Goal: Task Accomplishment & Management: Use online tool/utility

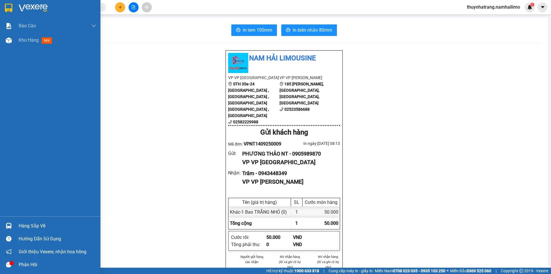
click at [22, 225] on div "Hàng sắp về" at bounding box center [57, 225] width 77 height 9
click at [12, 205] on div "Báo cáo Báo cáo dòng tiền (trạm) Doanh số tạo đơn theo VP gửi (trạm) Kho hàng m…" at bounding box center [50, 137] width 100 height 274
click at [34, 4] on img at bounding box center [33, 8] width 29 height 9
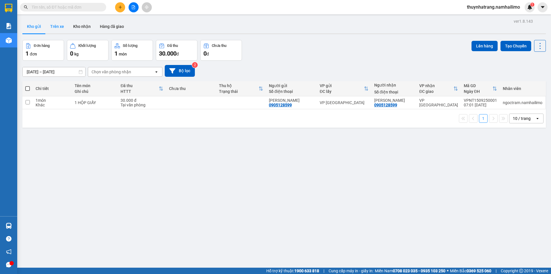
click at [58, 27] on button "Trên xe" at bounding box center [57, 27] width 23 height 14
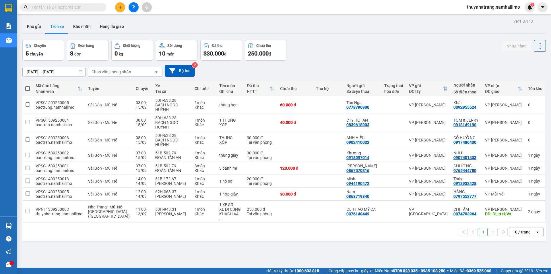
click at [137, 71] on div "Chọn văn phòng nhận" at bounding box center [121, 71] width 66 height 9
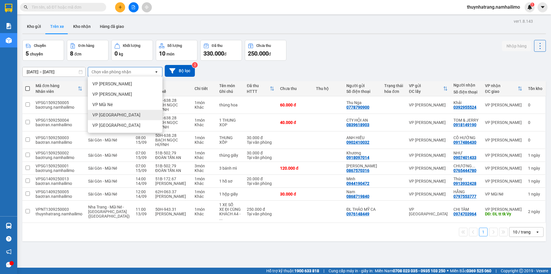
click at [126, 116] on div "VP [GEOGRAPHIC_DATA]" at bounding box center [125, 115] width 75 height 10
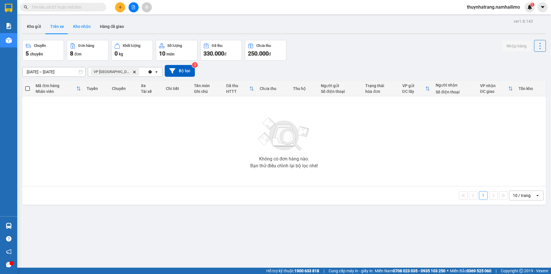
click at [87, 28] on button "Kho nhận" at bounding box center [82, 27] width 27 height 14
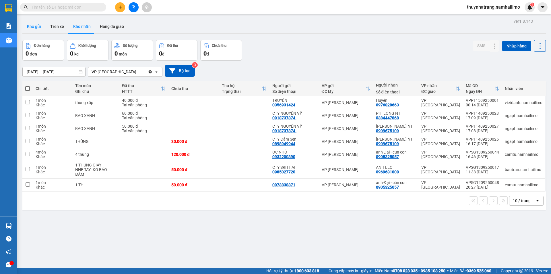
drag, startPoint x: 34, startPoint y: 26, endPoint x: 40, endPoint y: 30, distance: 7.6
click at [35, 28] on button "Kho gửi" at bounding box center [33, 27] width 23 height 14
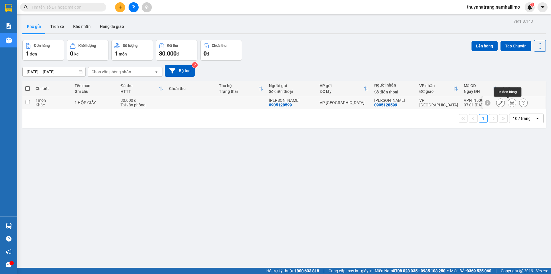
click at [510, 102] on icon at bounding box center [512, 102] width 4 height 4
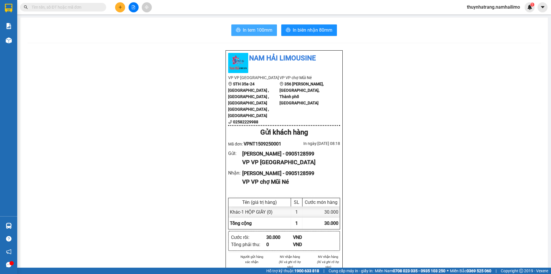
click at [263, 32] on span "In tem 100mm" at bounding box center [258, 29] width 30 height 7
